Goal: Transaction & Acquisition: Purchase product/service

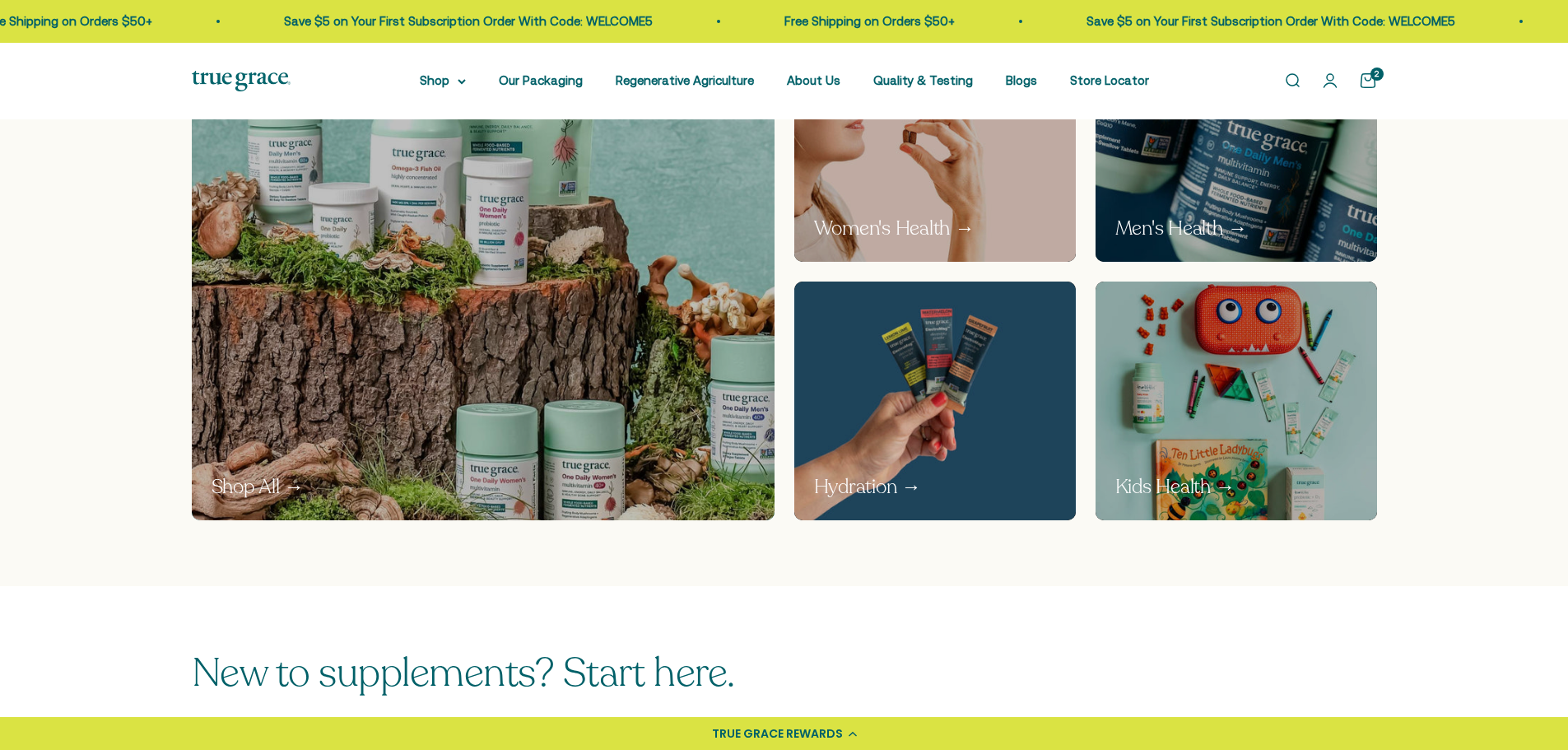
scroll to position [1070, 0]
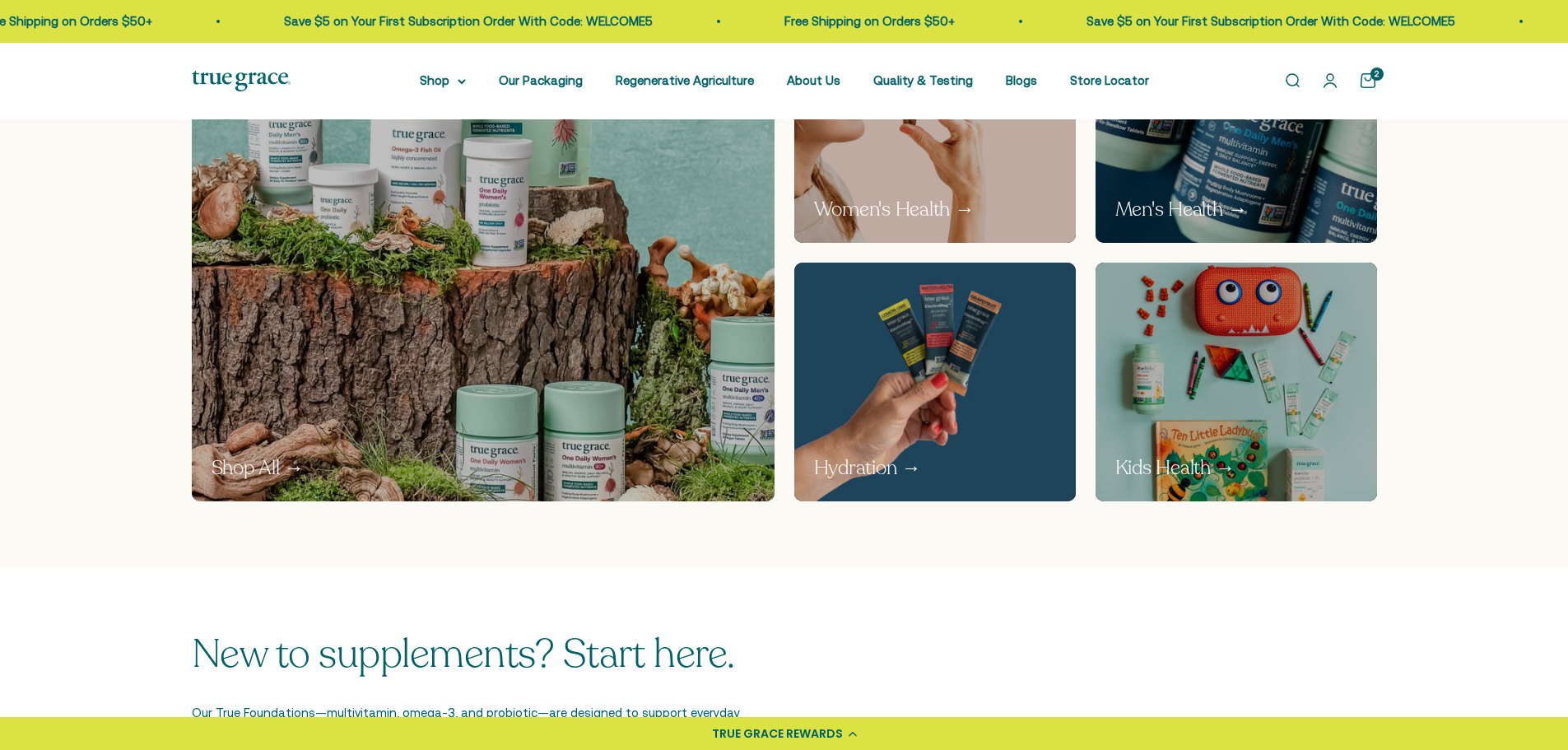
click at [874, 395] on img at bounding box center [934, 381] width 298 height 253
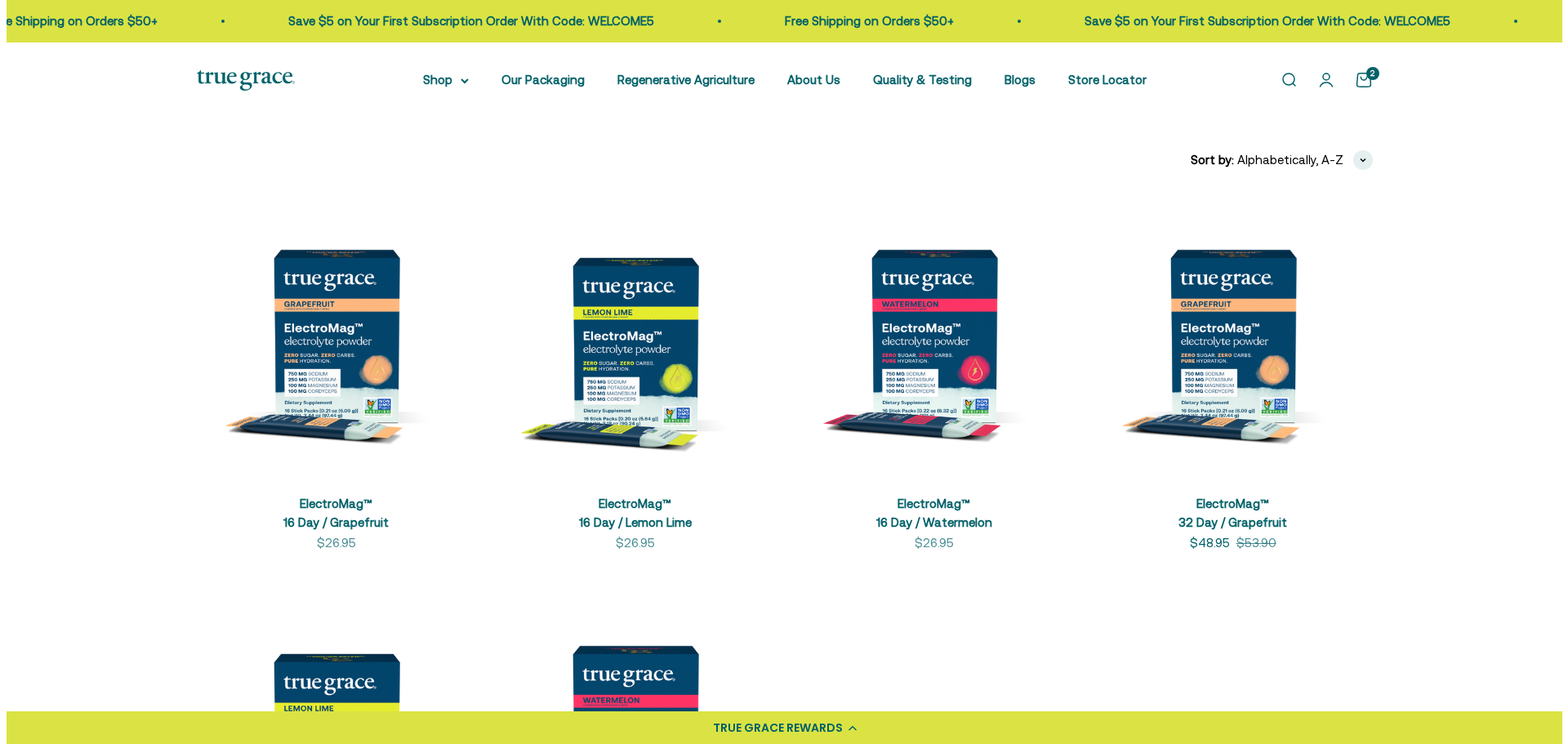
scroll to position [245, 0]
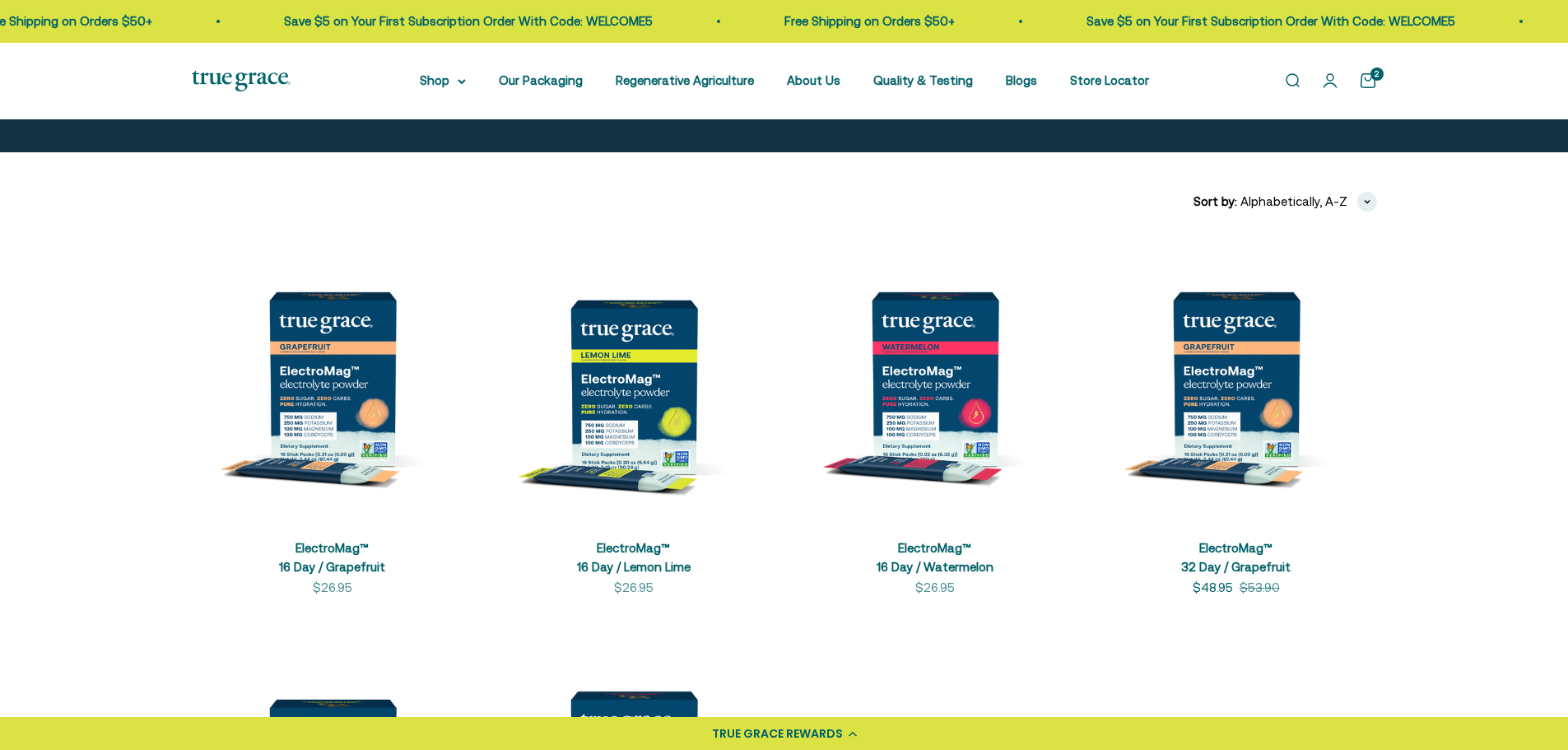
click at [1374, 77] on cart-count "2" at bounding box center [1376, 74] width 13 height 13
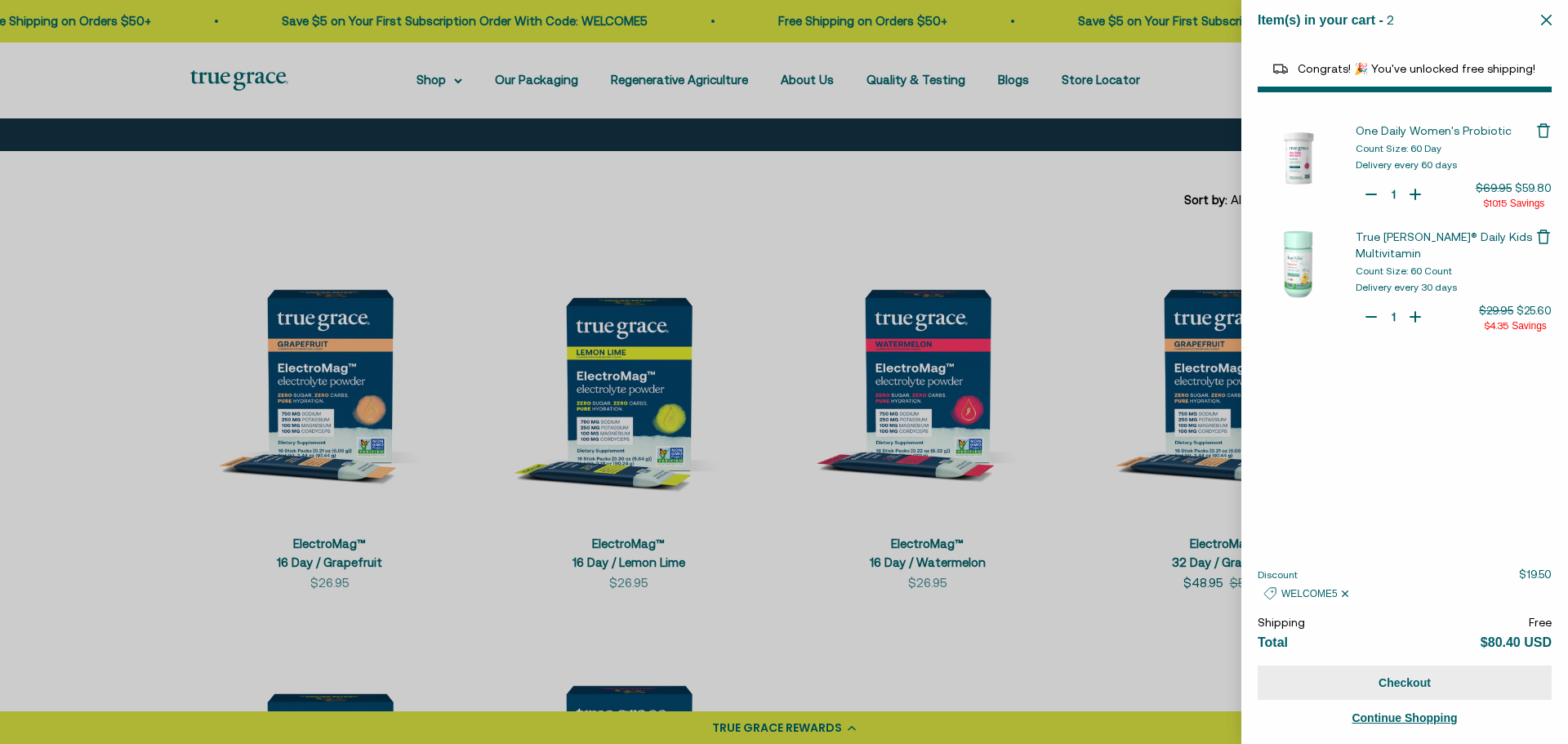
click at [1416, 683] on button "Checkout" at bounding box center [1405, 682] width 294 height 34
